Goal: Check status: Check status

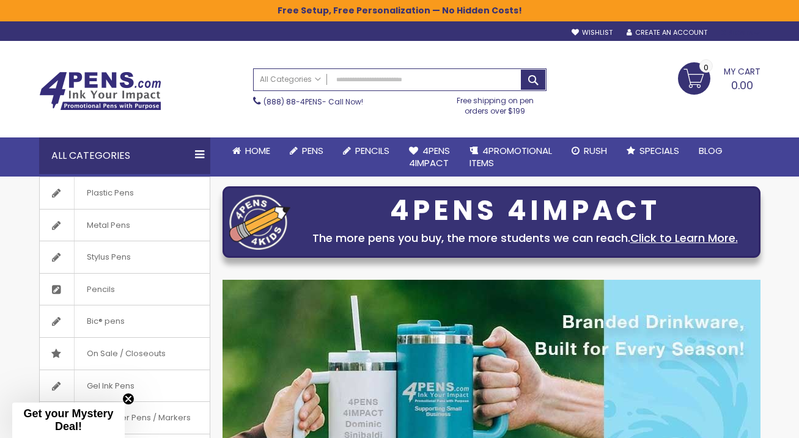
click at [745, 37] on div "Sign In" at bounding box center [739, 33] width 40 height 9
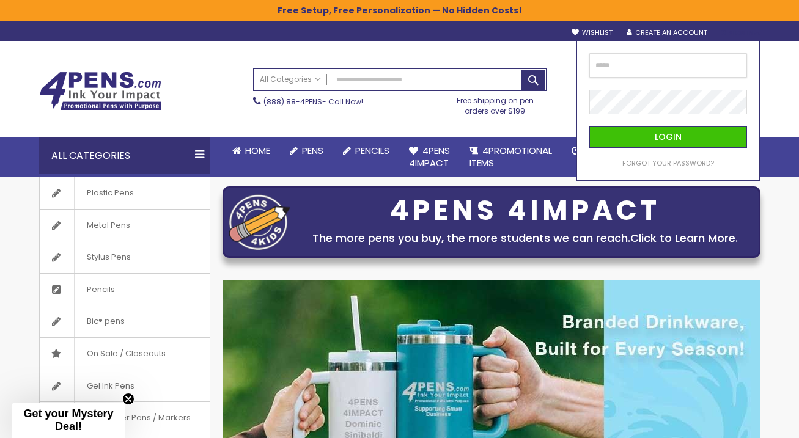
type input "**********"
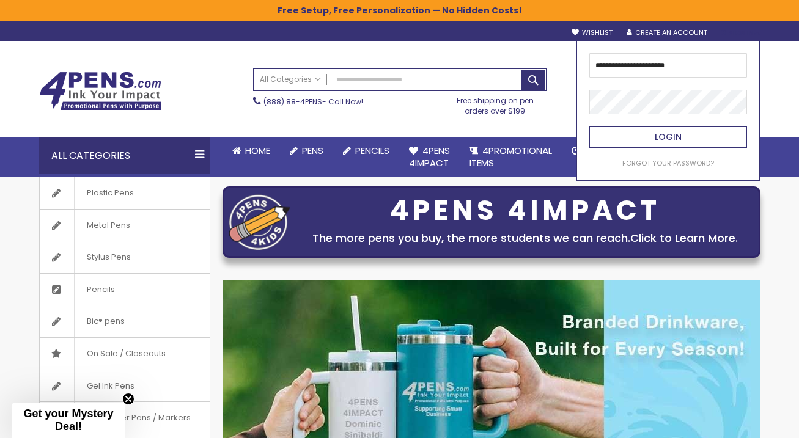
click at [694, 141] on button "Login" at bounding box center [668, 136] width 158 height 21
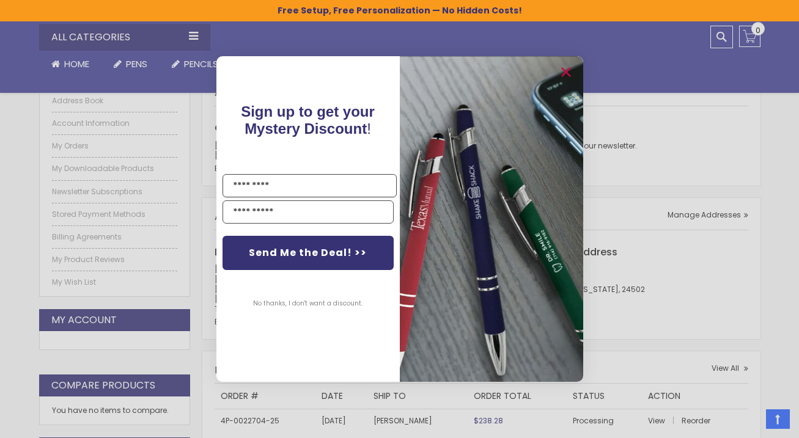
scroll to position [233, 0]
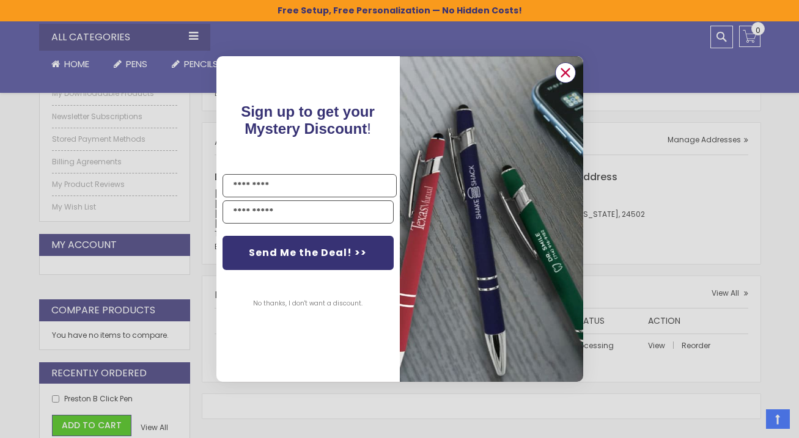
click at [565, 71] on circle "Close dialog" at bounding box center [564, 73] width 18 height 18
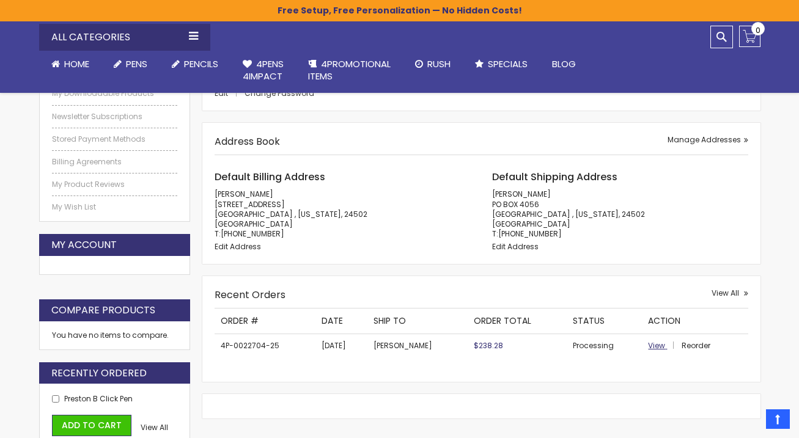
click at [658, 340] on span "View" at bounding box center [656, 345] width 17 height 10
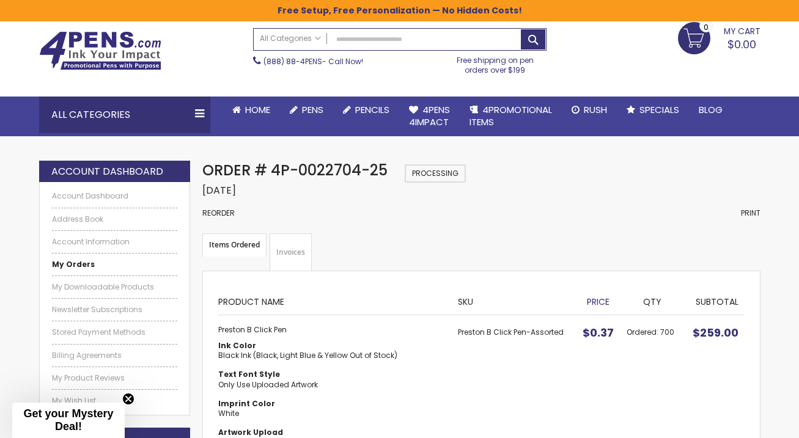
scroll to position [65, 0]
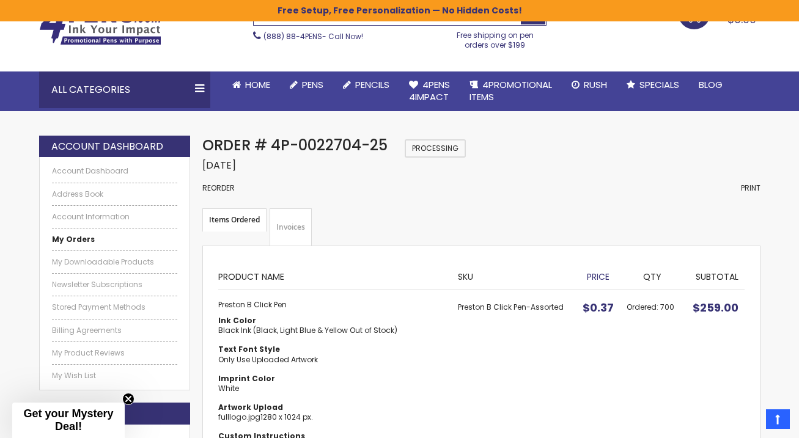
click at [298, 229] on link "Invoices" at bounding box center [290, 227] width 42 height 38
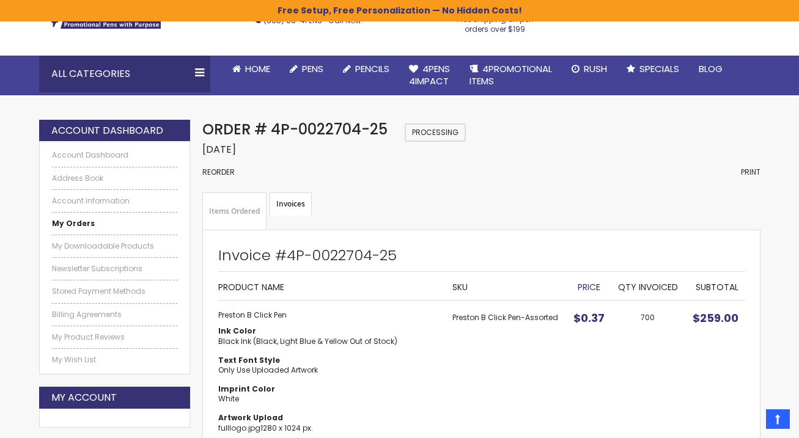
scroll to position [79, 0]
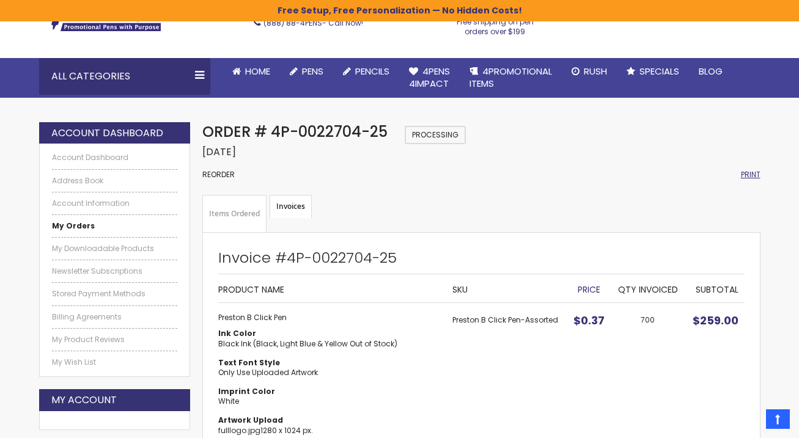
click at [742, 175] on span "Print" at bounding box center [751, 174] width 20 height 10
